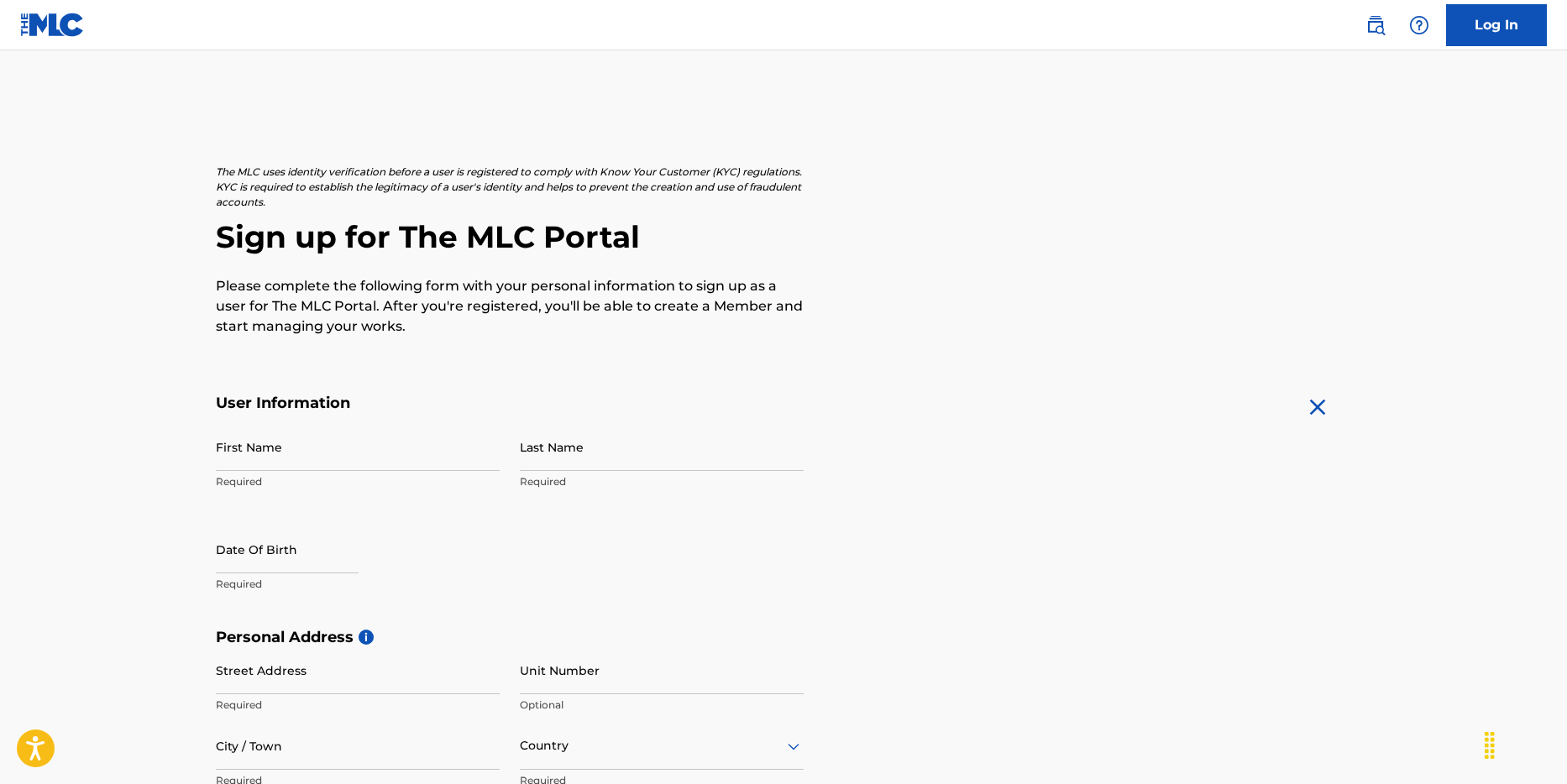
click at [336, 463] on input "First Name" at bounding box center [357, 447] width 284 height 48
type input "[PERSON_NAME]"
type input "[DEMOGRAPHIC_DATA]"
type input "[STREET_ADDRESS]"
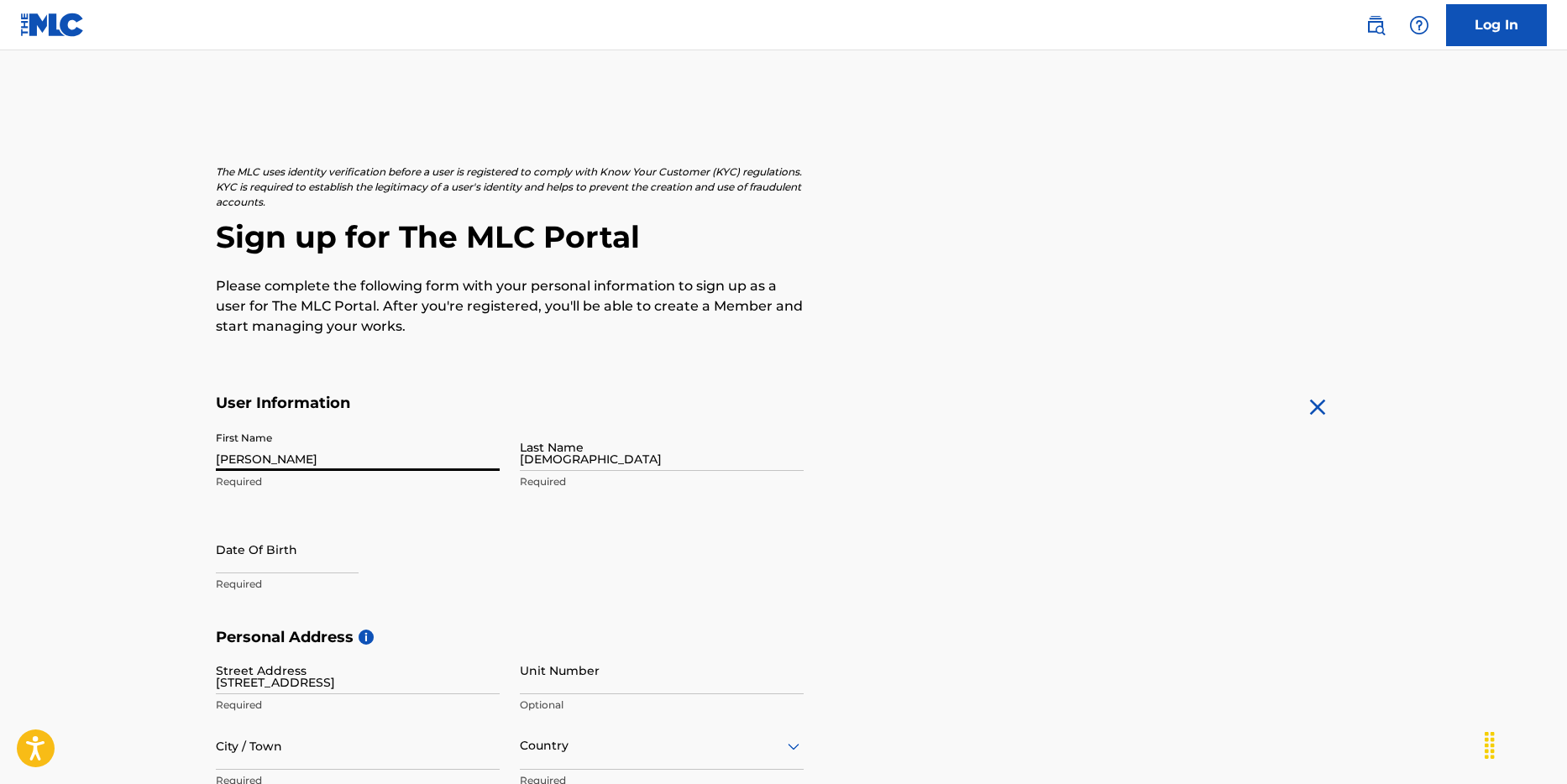
type input "Kota Adm. [GEOGRAPHIC_DATA]"
type input "[GEOGRAPHIC_DATA]"
type input "10150"
type input "62"
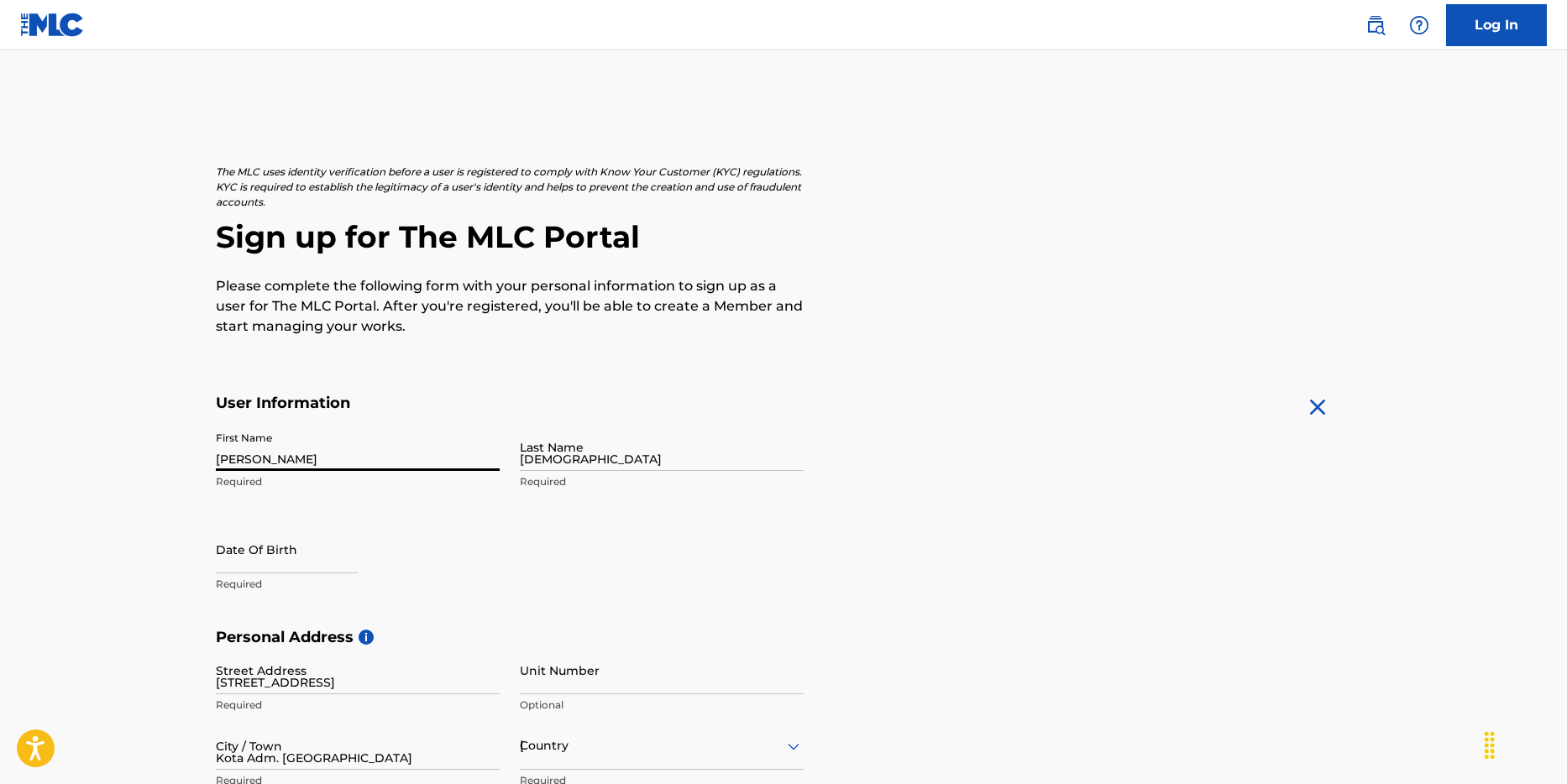
type input "816"
type input "8388998"
type input "[EMAIL_ADDRESS][DOMAIN_NAME]"
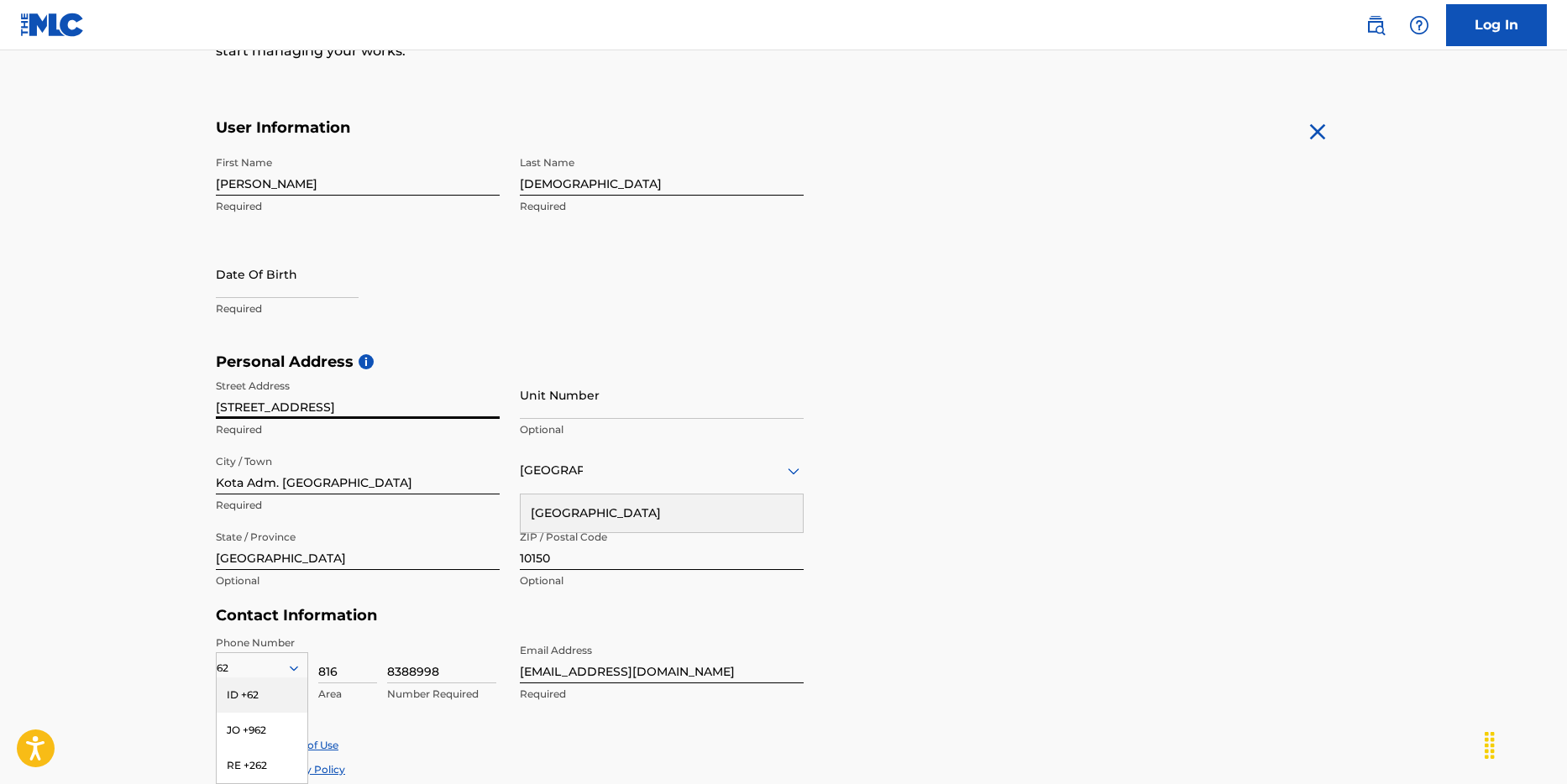
click at [341, 409] on input "[STREET_ADDRESS]" at bounding box center [357, 394] width 284 height 48
drag, startPoint x: 323, startPoint y: 406, endPoint x: 336, endPoint y: 422, distance: 20.6
click at [336, 422] on div "Street Address [STREET_ADDRESS] Required" at bounding box center [357, 408] width 284 height 76
type input "[STREET_ADDRESS]"
click at [989, 318] on form "User Information First Name [PERSON_NAME] Required Last Name kristianto Require…" at bounding box center [784, 490] width 1136 height 745
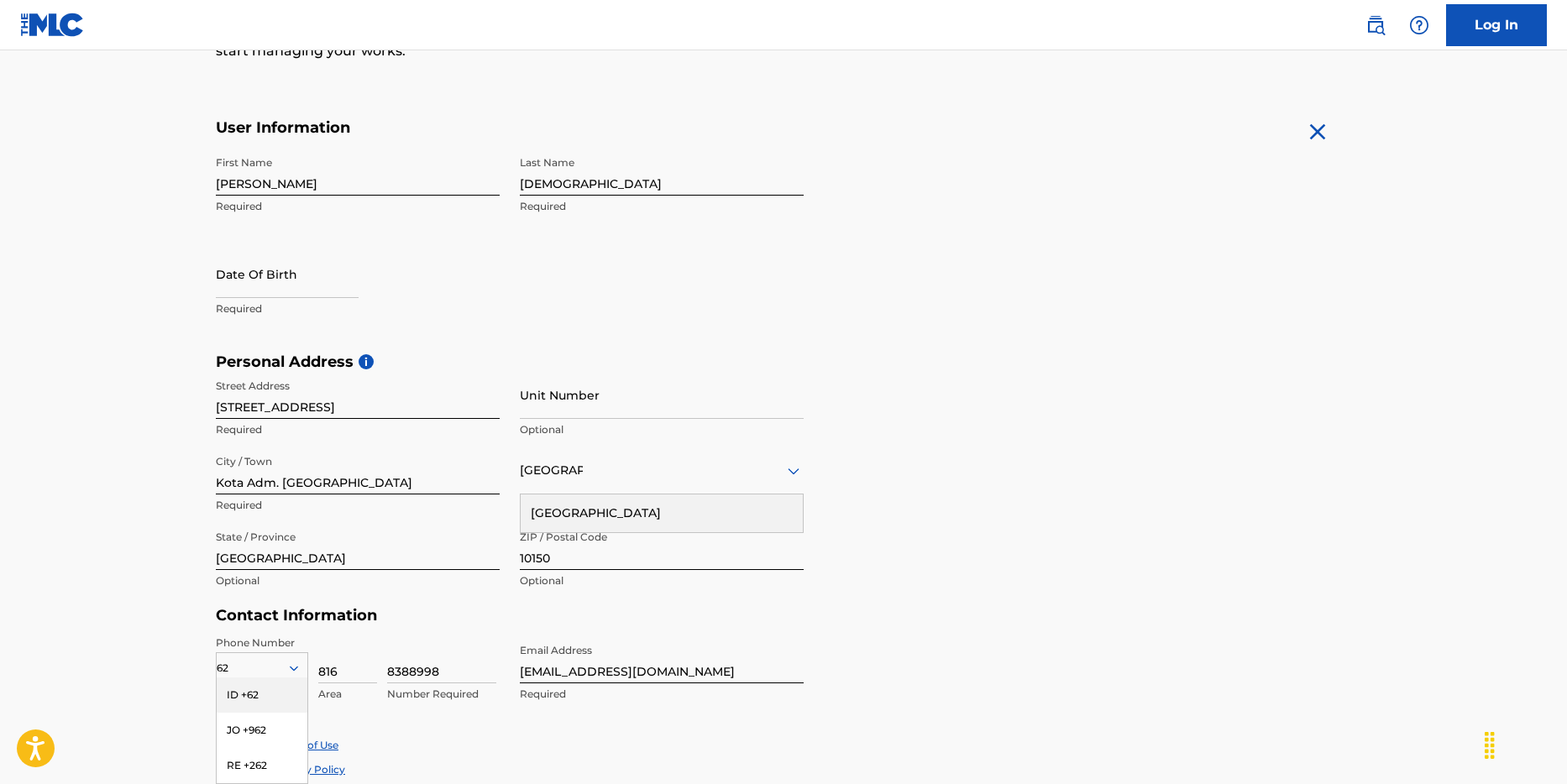
click at [340, 481] on input "Kota Adm. [GEOGRAPHIC_DATA]" at bounding box center [357, 470] width 284 height 48
drag, startPoint x: 279, startPoint y: 482, endPoint x: 279, endPoint y: 439, distance: 43.0
click at [279, 439] on div "Street Address [STREET_ADDRESS] Required Unit Number Optional City / Town [GEOG…" at bounding box center [509, 484] width 588 height 227
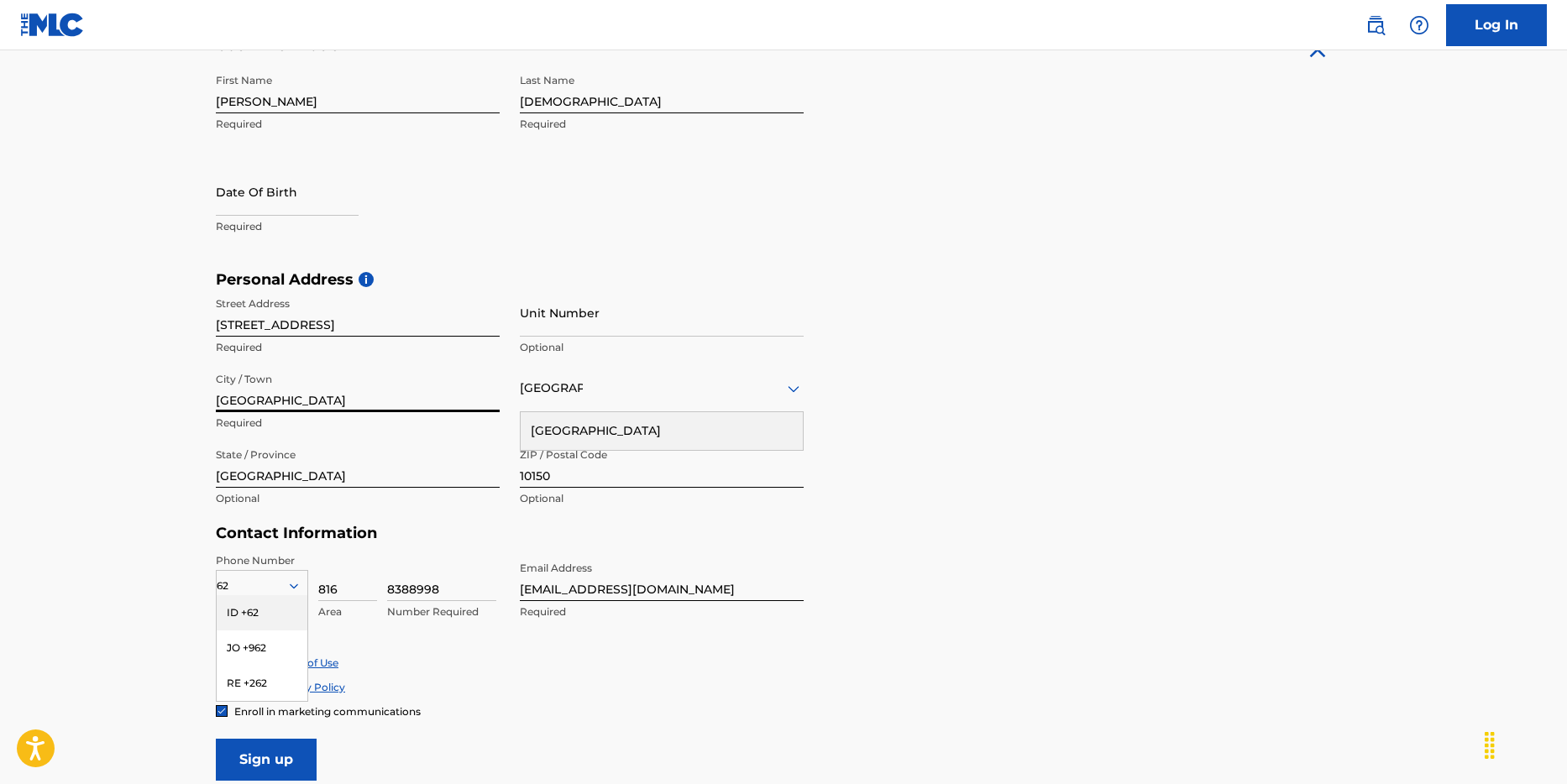
scroll to position [364, 0]
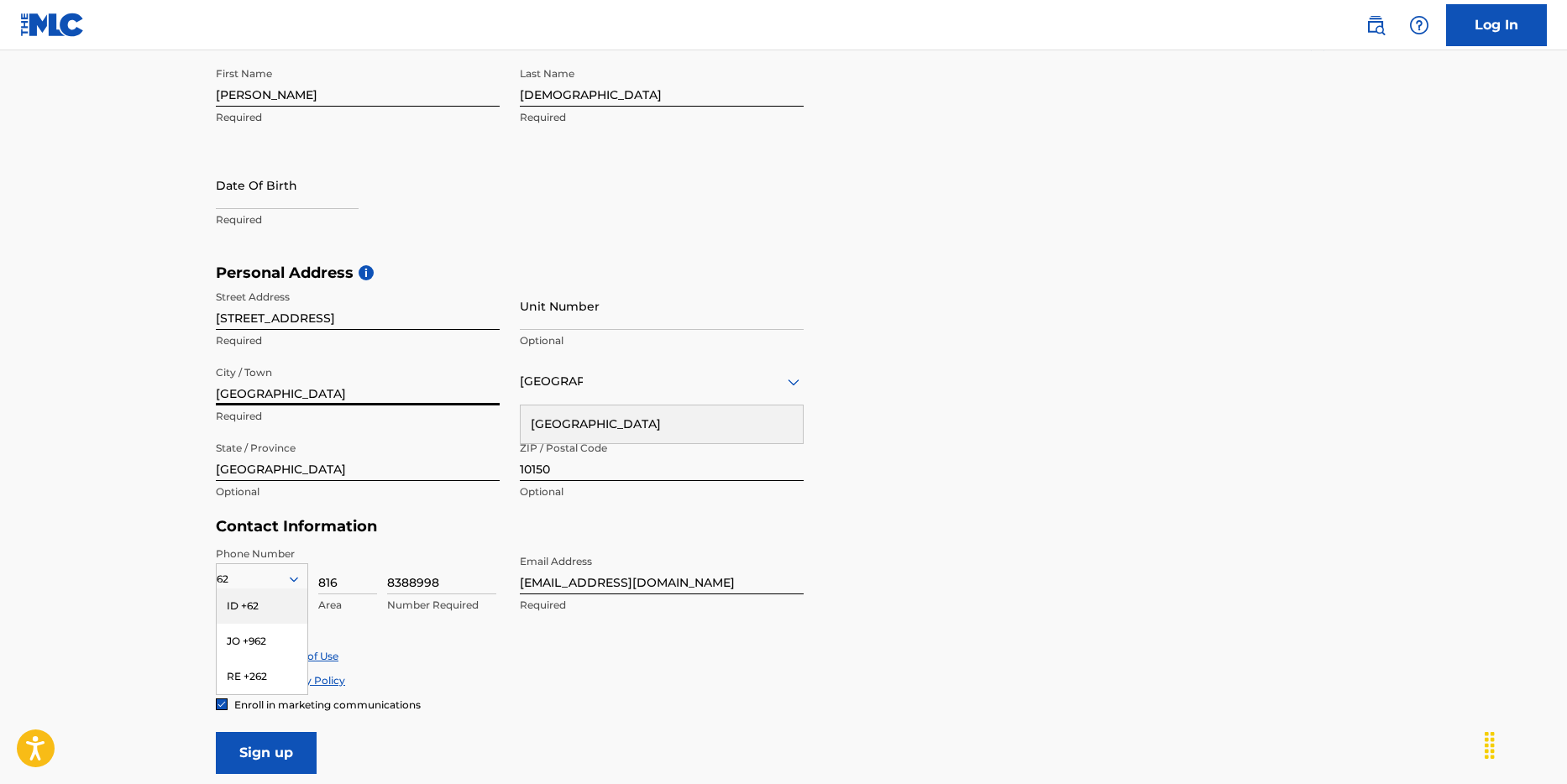
type input "[GEOGRAPHIC_DATA]"
click at [299, 316] on input "[STREET_ADDRESS]" at bounding box center [357, 305] width 284 height 48
click at [309, 319] on input "[GEOGRAPHIC_DATA]" at bounding box center [357, 305] width 284 height 48
type input "[GEOGRAPHIC_DATA] #43"
click at [262, 607] on div "ID +62" at bounding box center [261, 606] width 91 height 36
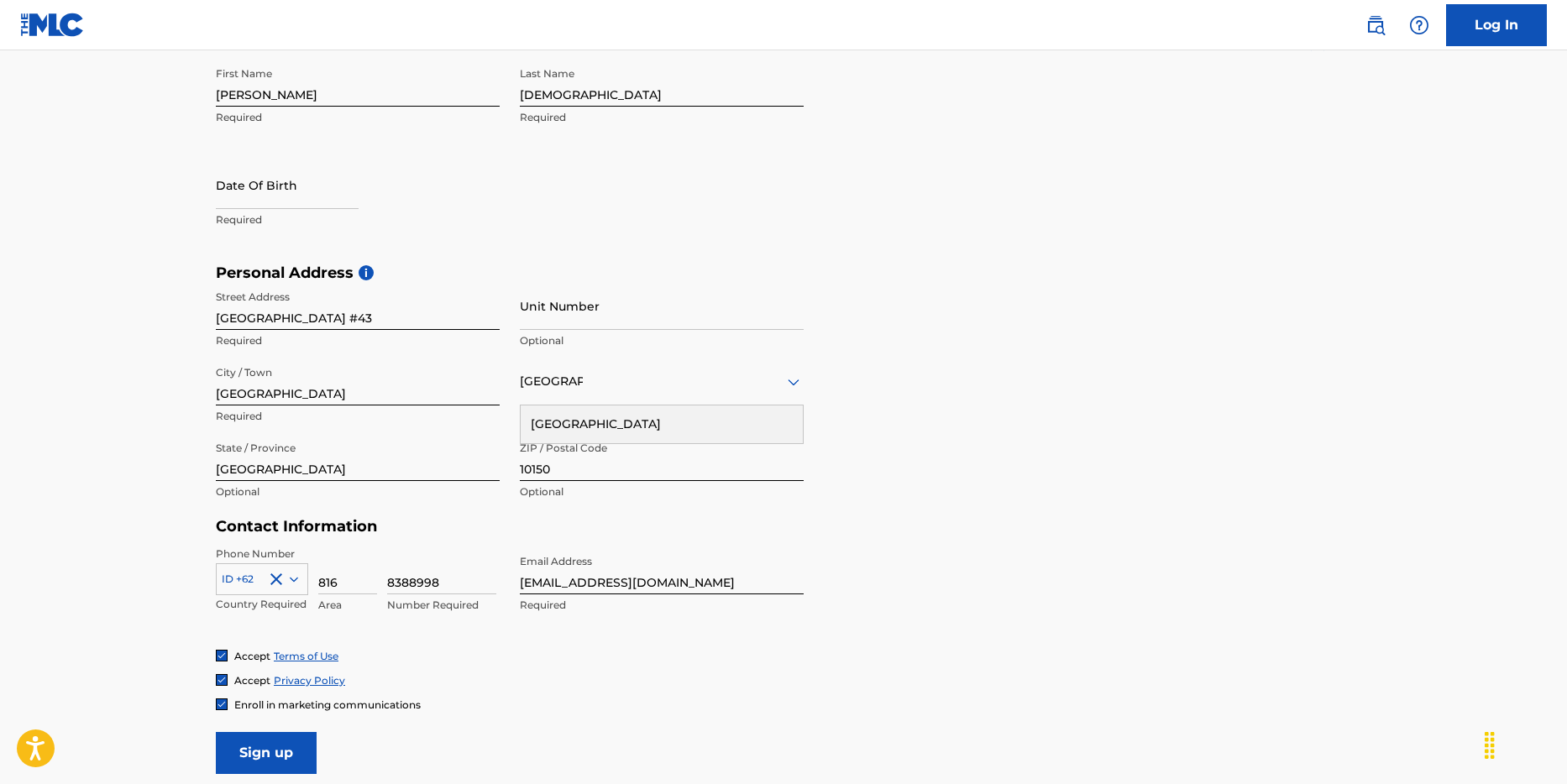
click at [418, 584] on input "8388998" at bounding box center [441, 570] width 110 height 48
type input "838899"
click at [1097, 544] on form "User Information First Name [PERSON_NAME] Required Last Name kristianto Require…" at bounding box center [784, 401] width 1136 height 745
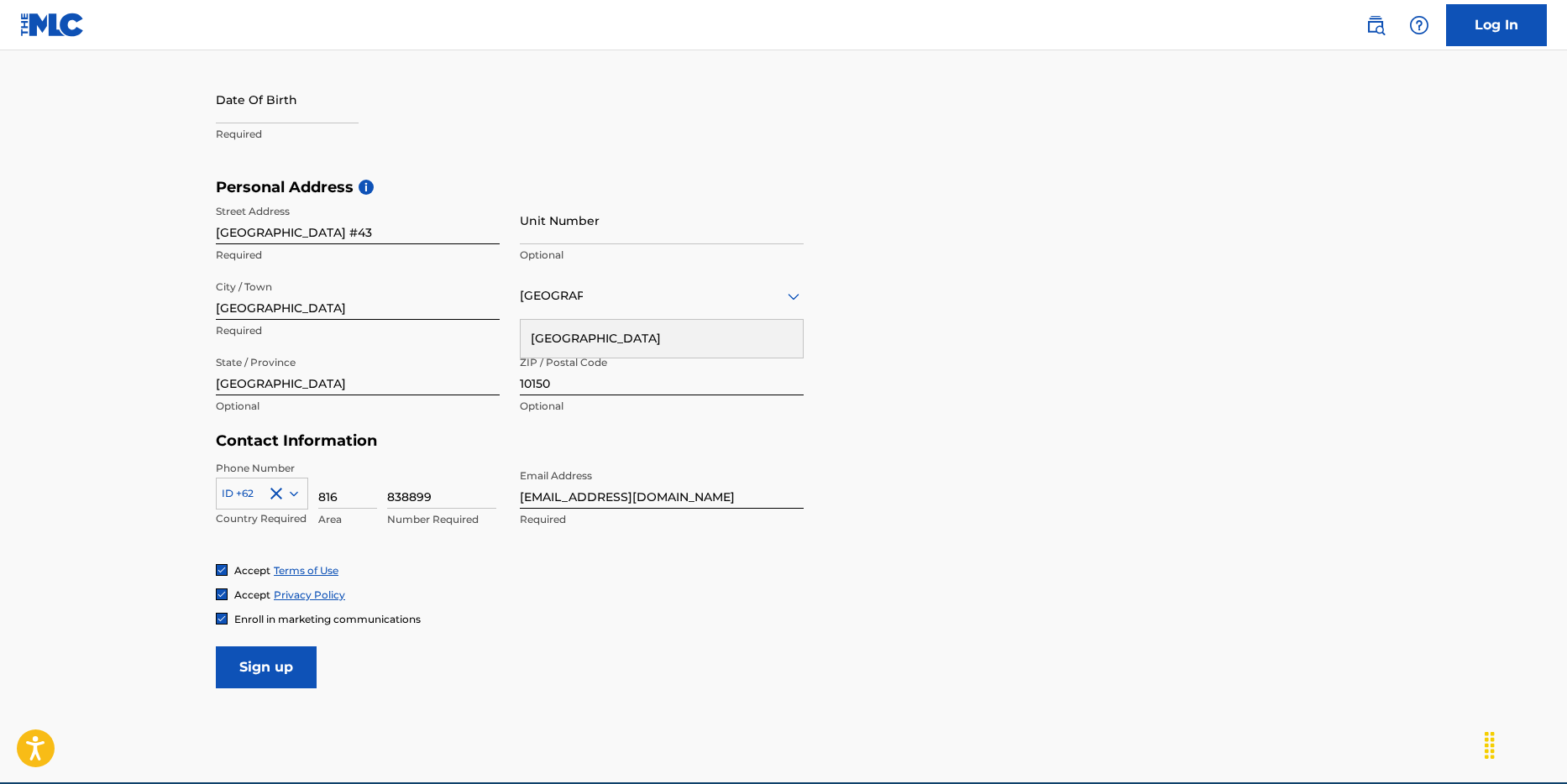
scroll to position [451, 0]
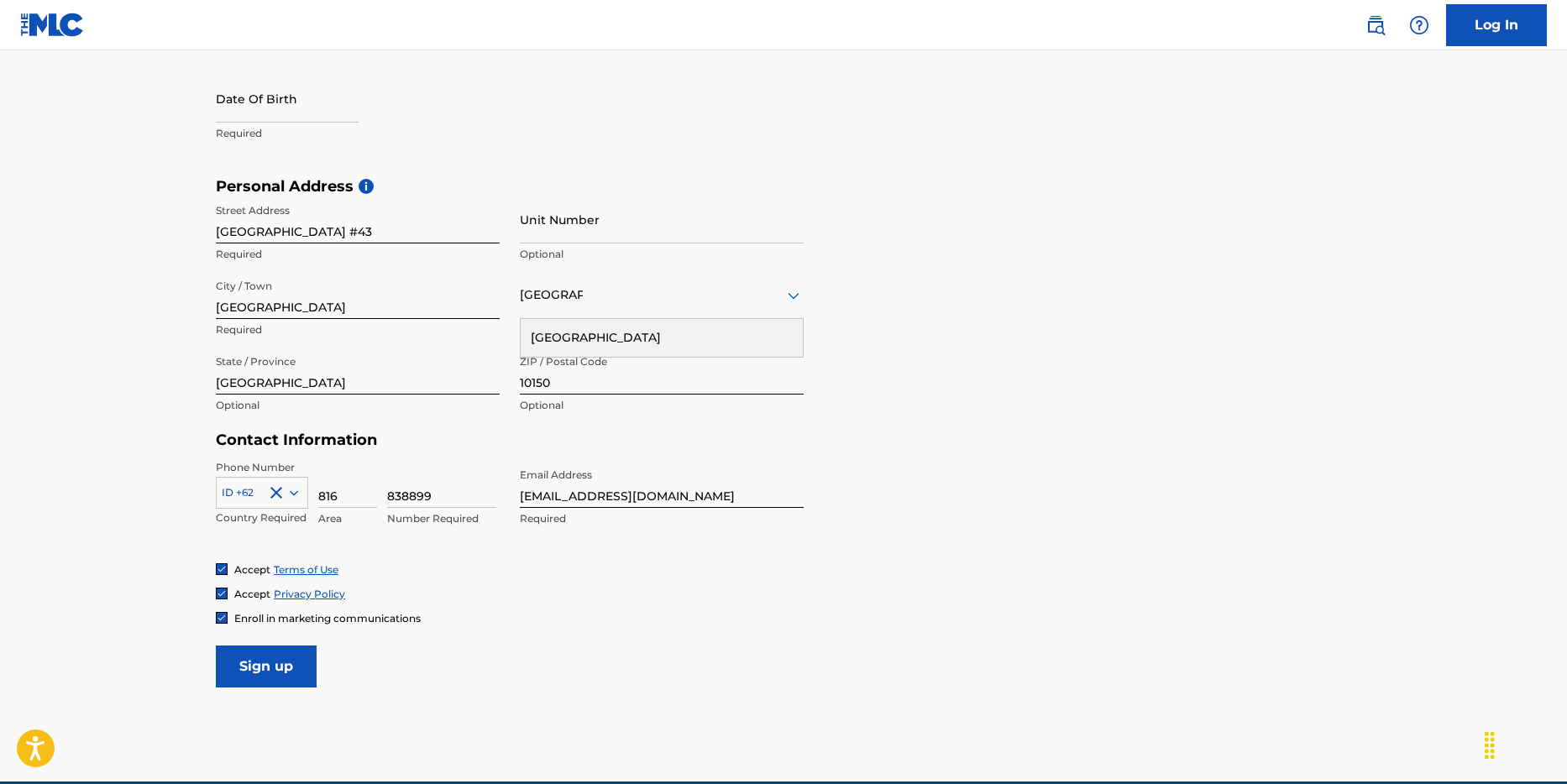
click at [276, 667] on input "Sign up" at bounding box center [266, 666] width 101 height 42
click at [794, 295] on icon at bounding box center [794, 295] width 12 height 7
type input "[GEOGRAPHIC_DATA]"
type input "62"
click at [253, 514] on div "ID +62" at bounding box center [261, 520] width 91 height 36
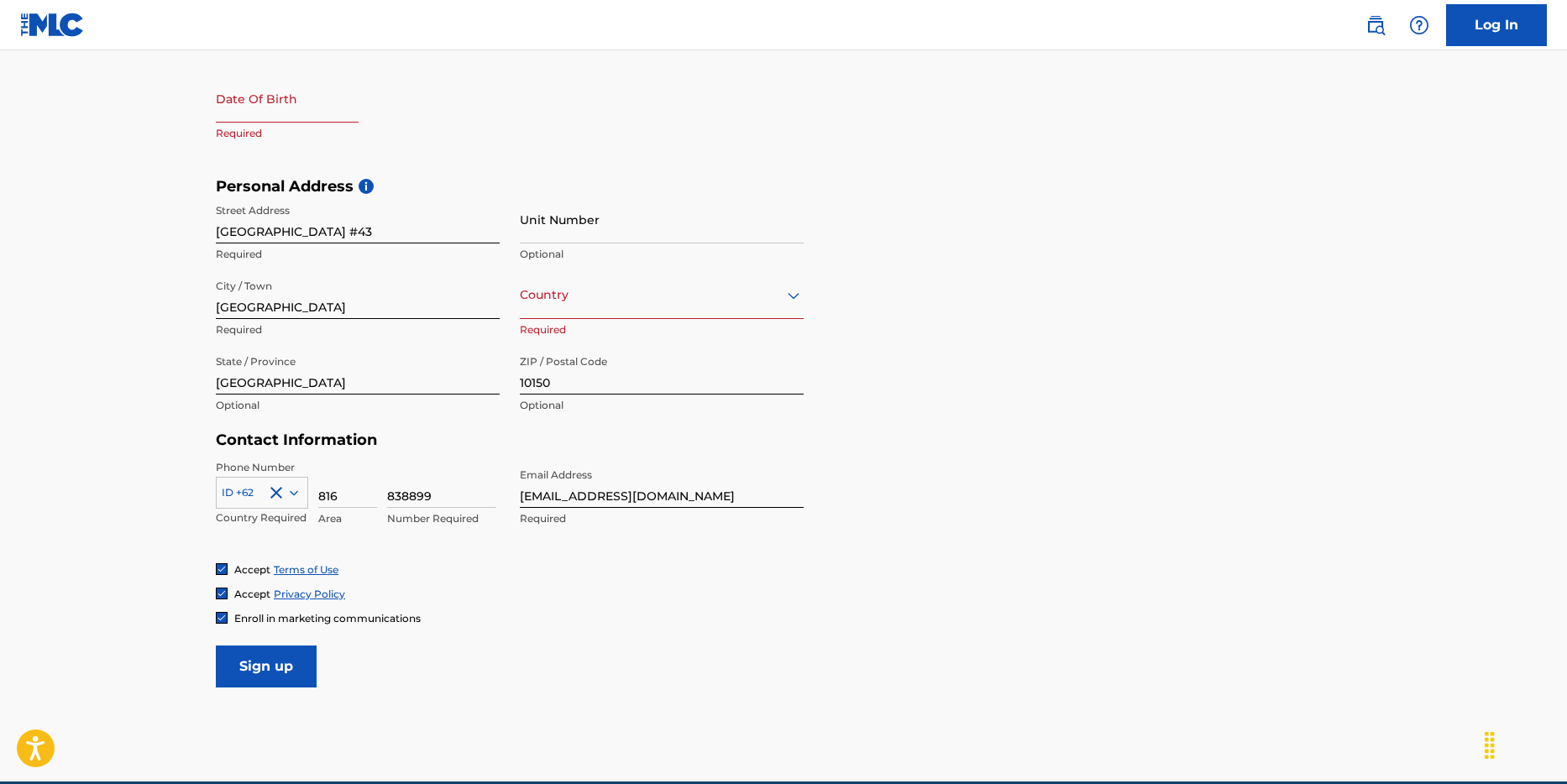
click at [579, 307] on div "Country" at bounding box center [662, 294] width 284 height 48
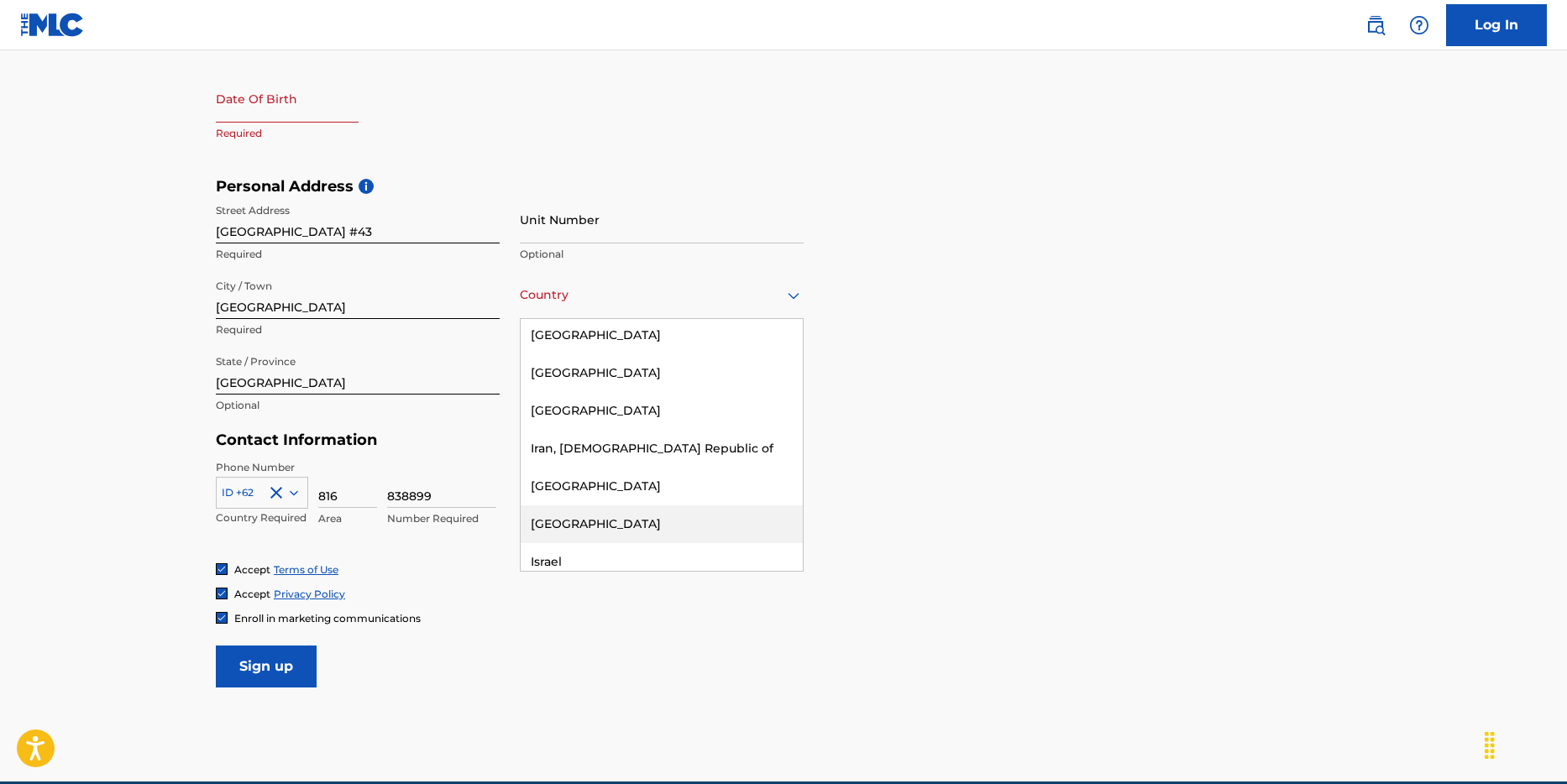
scroll to position [3366, 0]
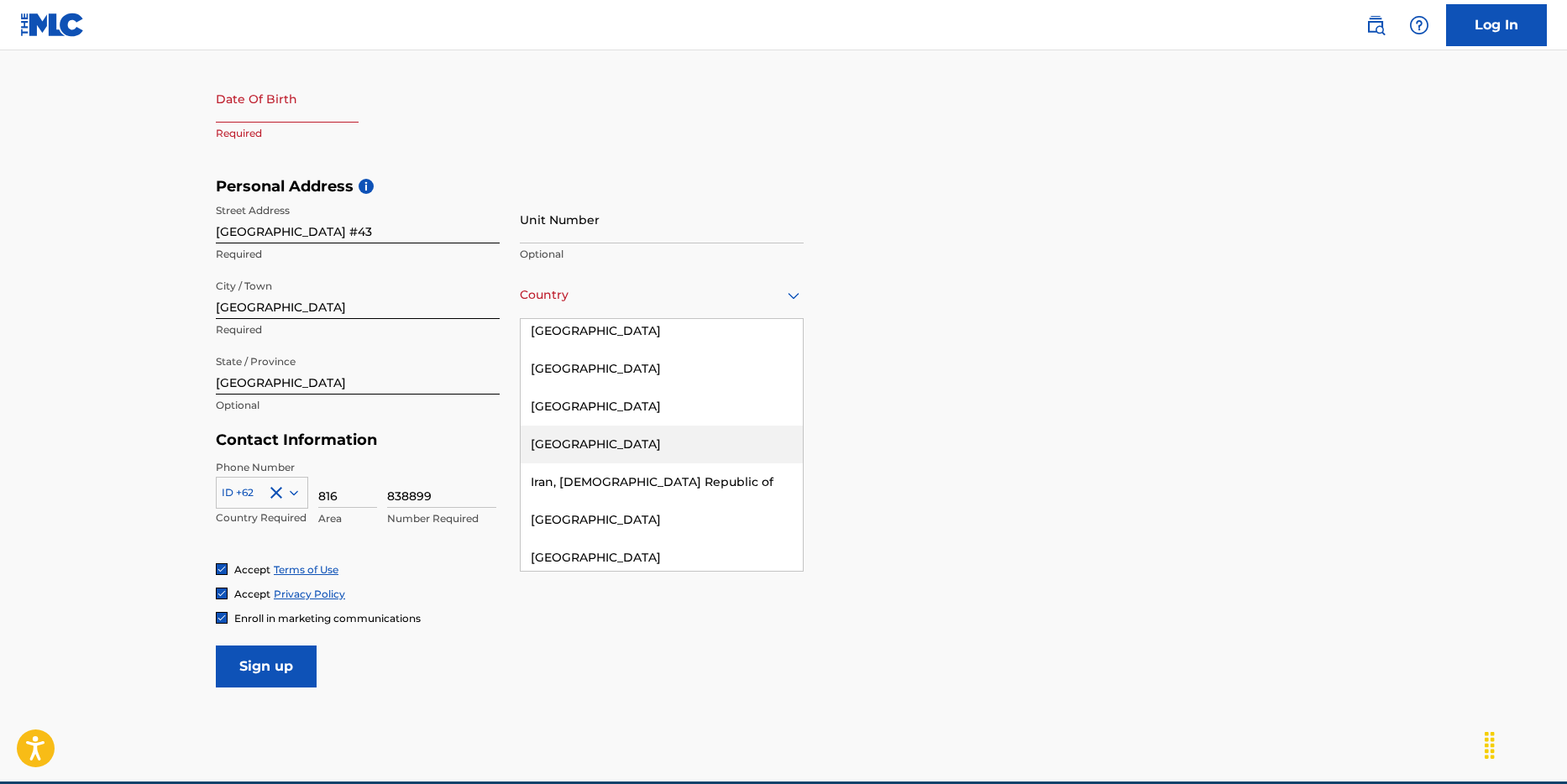
click at [586, 425] on div "[GEOGRAPHIC_DATA]" at bounding box center [662, 444] width 282 height 37
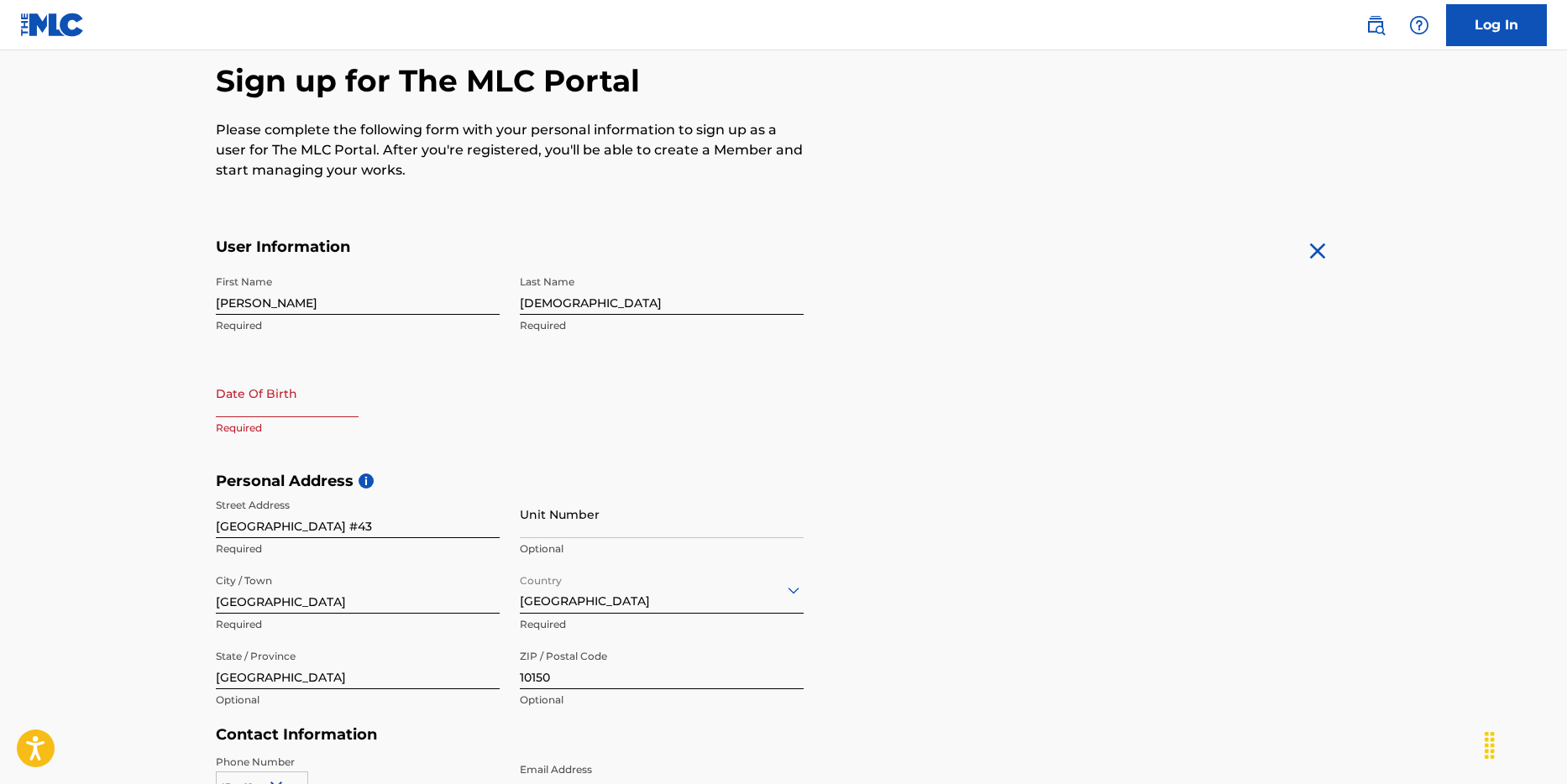
scroll to position [59, 0]
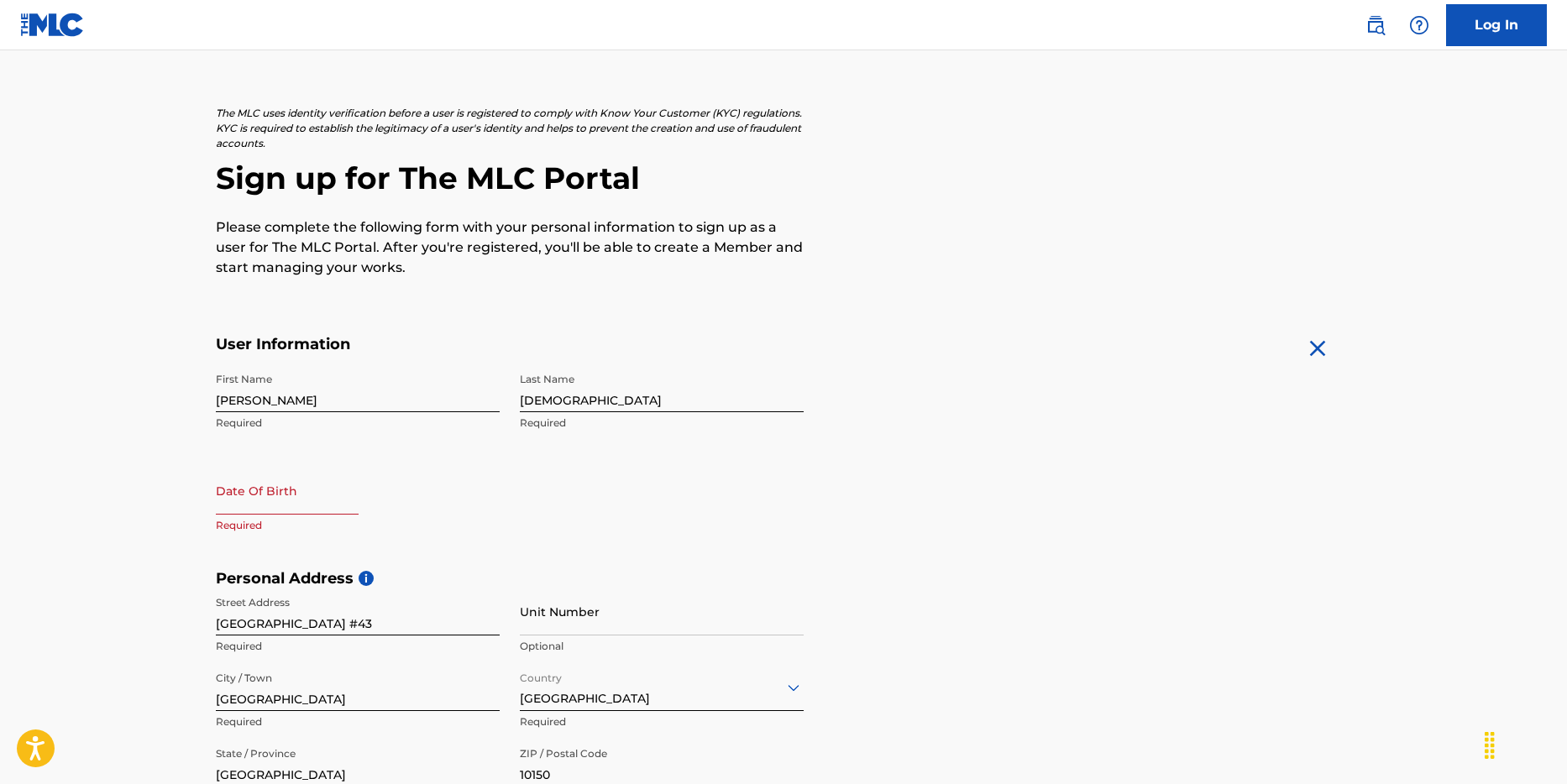
click at [276, 507] on input "text" at bounding box center [287, 490] width 142 height 48
select select "7"
select select "2025"
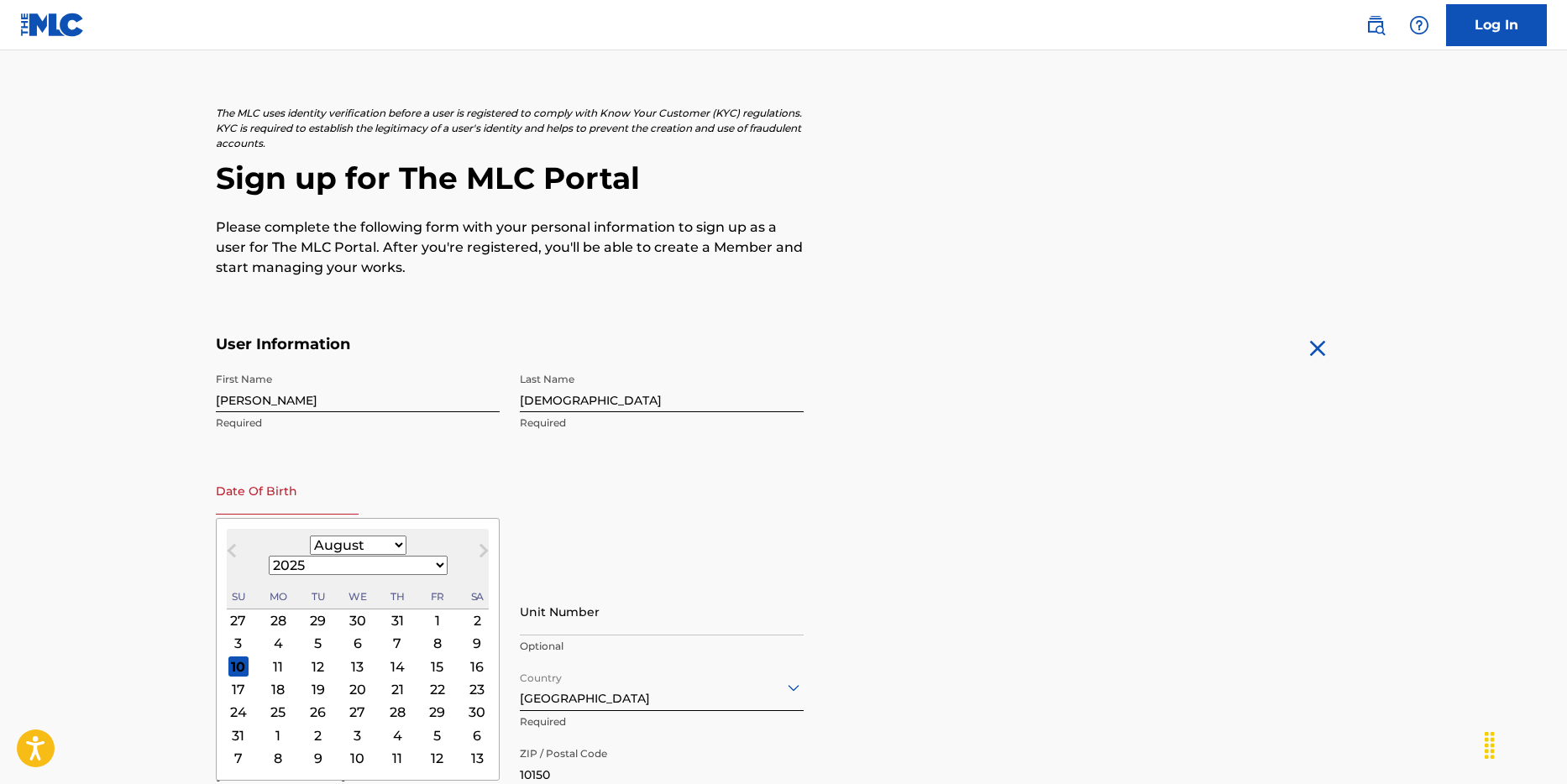
click at [310, 543] on select "January February March April May June July August September October November De…" at bounding box center [358, 545] width 97 height 20
click at [279, 489] on input "text" at bounding box center [287, 490] width 142 height 48
type input "[DATE]"
select select "0"
select select "1970"
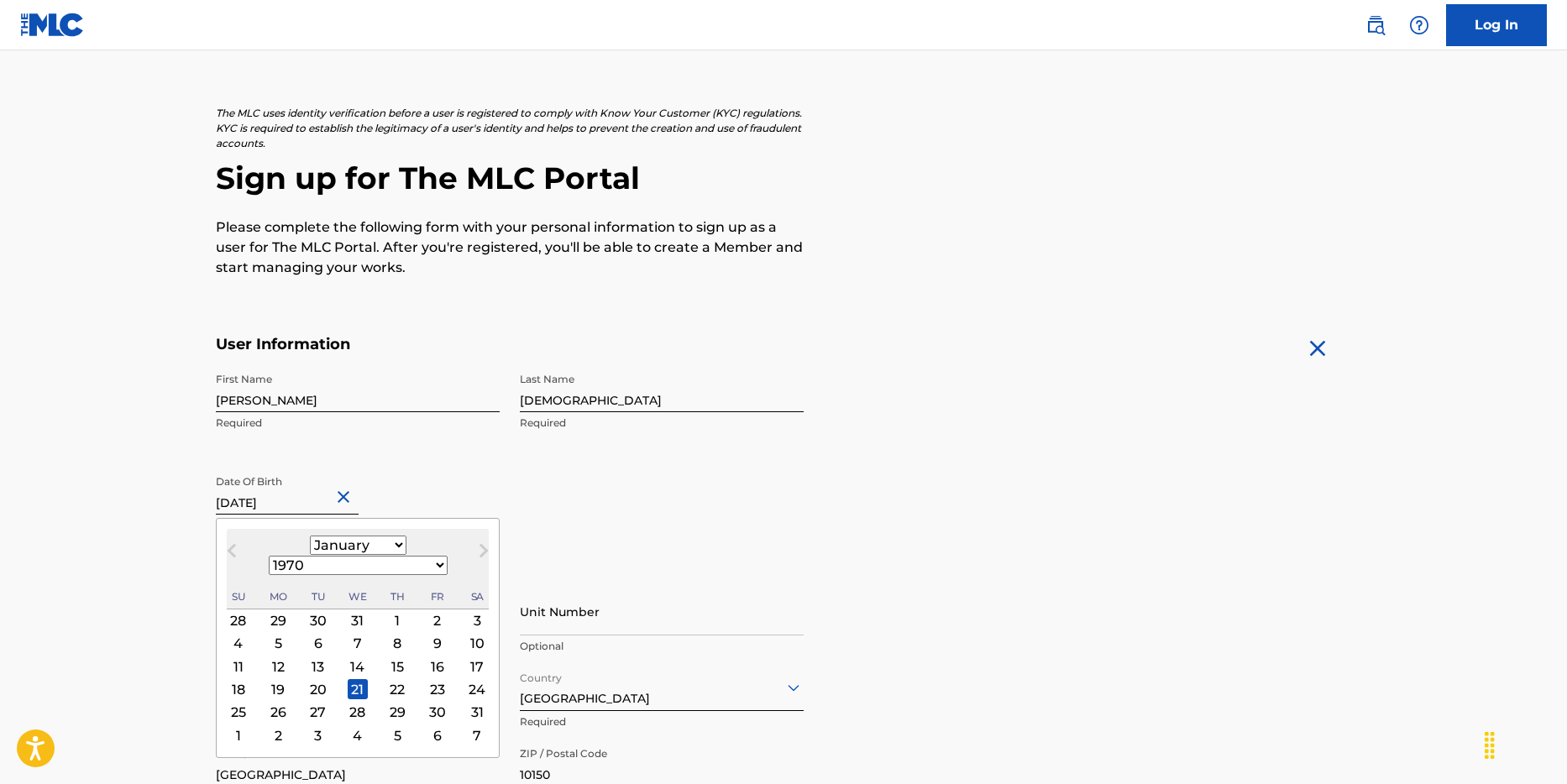
click at [737, 576] on h5 "Personal Address i" at bounding box center [784, 579] width 1136 height 20
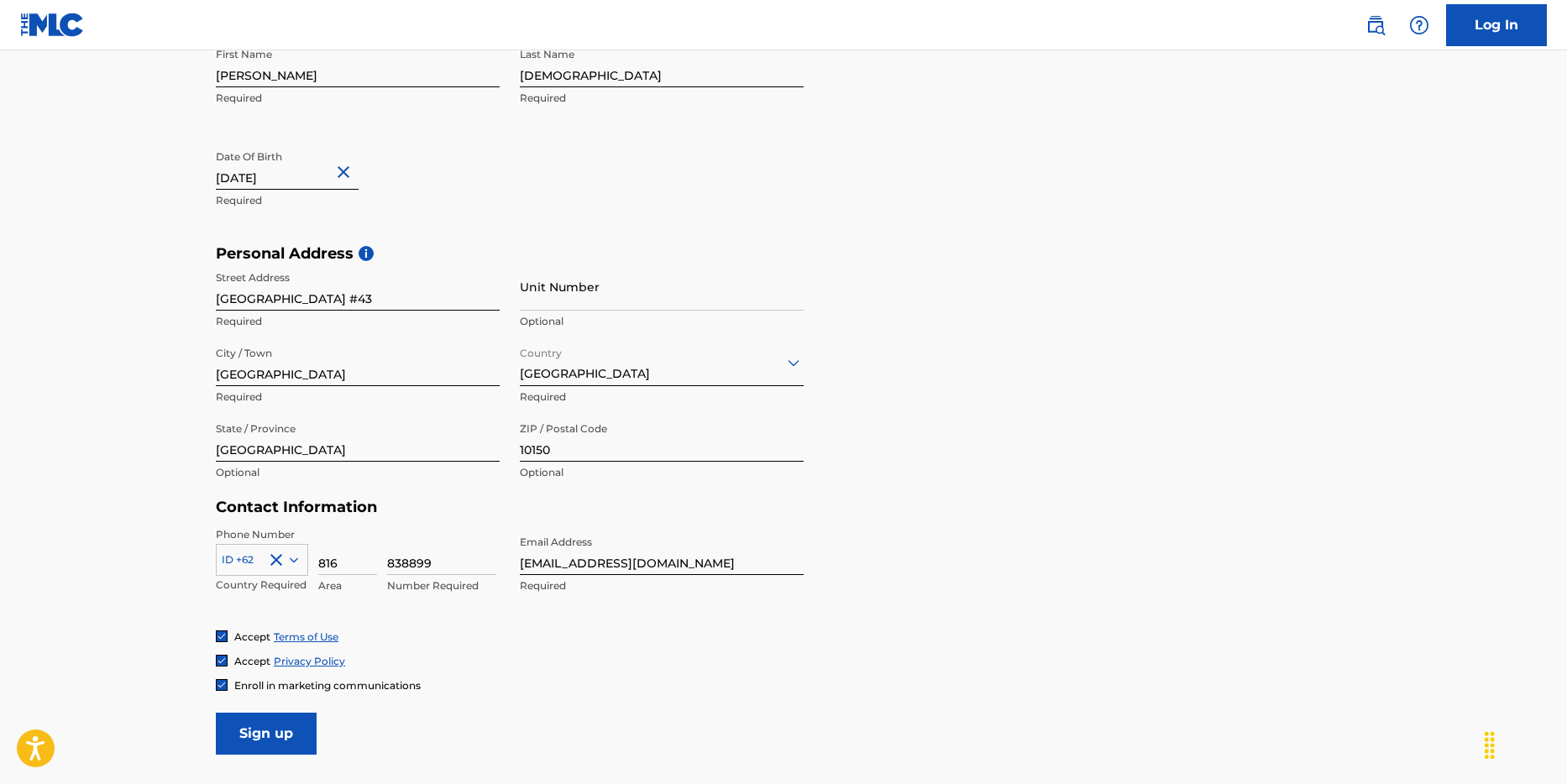
scroll to position [529, 0]
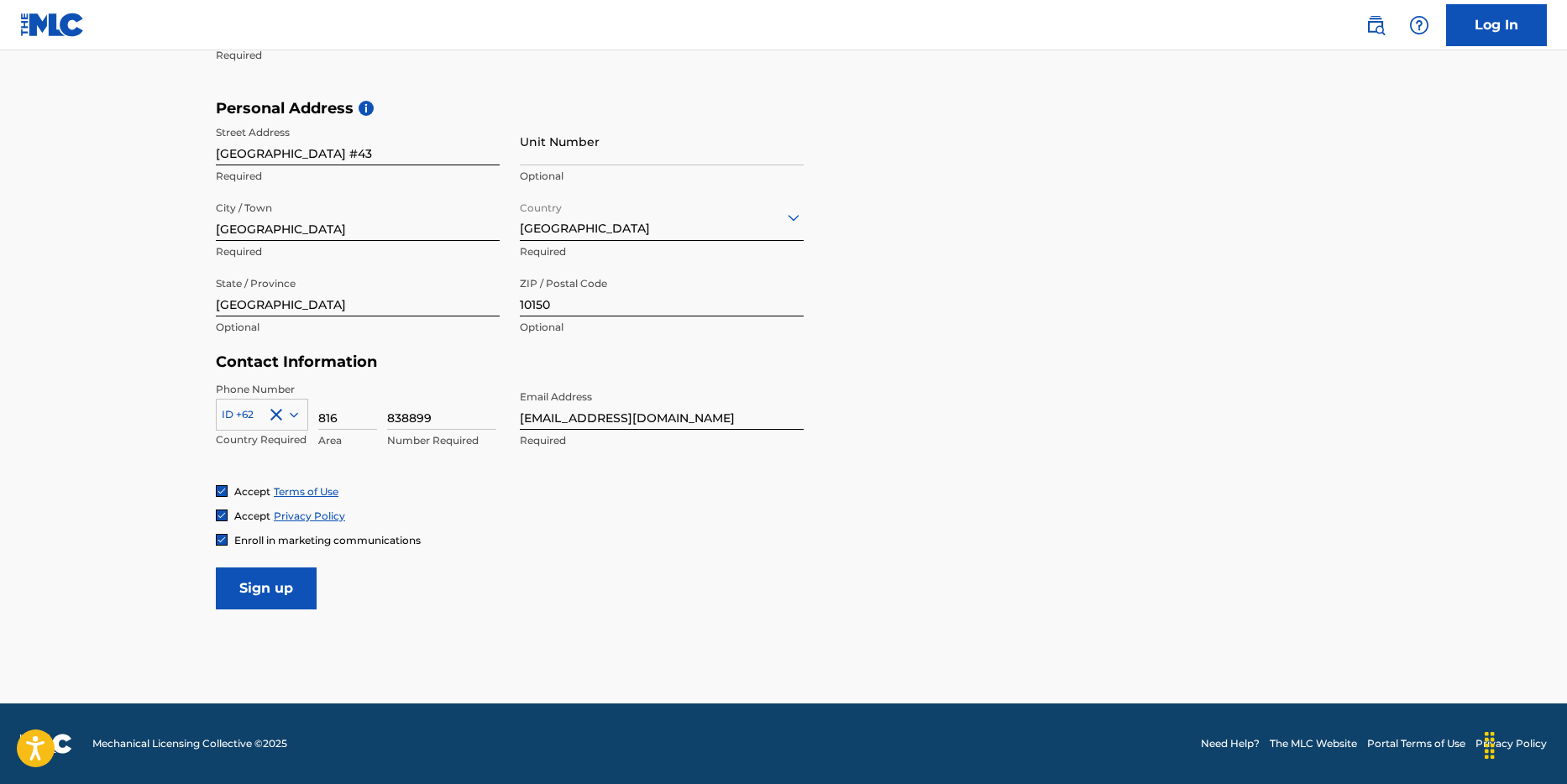
click at [265, 582] on input "Sign up" at bounding box center [266, 588] width 101 height 42
